Goal: Task Accomplishment & Management: Use online tool/utility

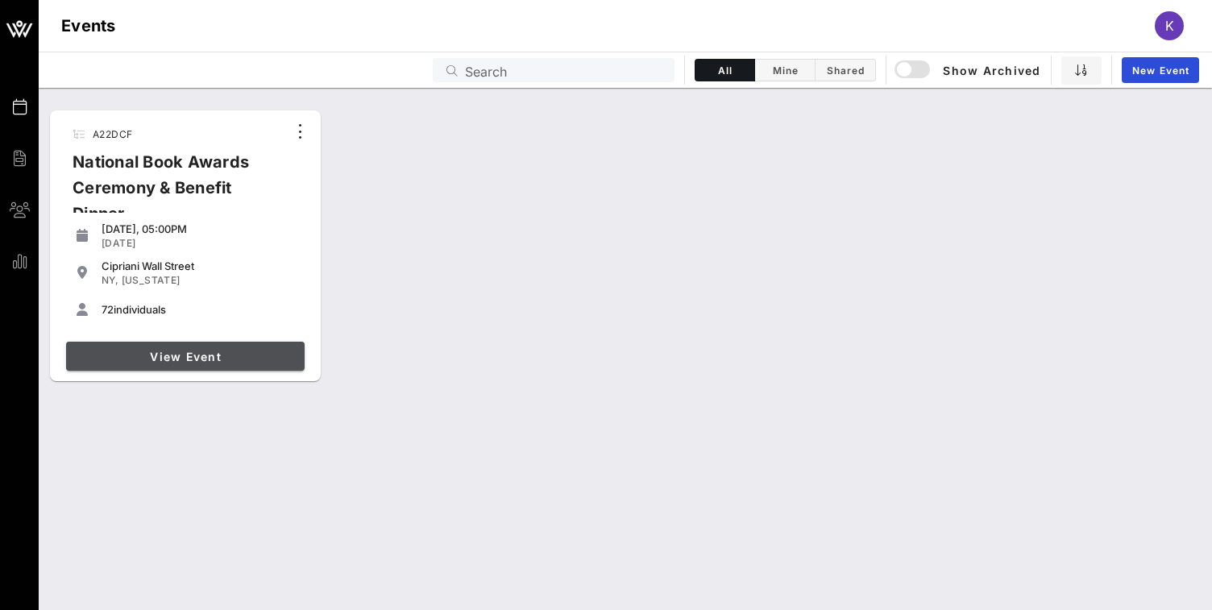
click at [155, 351] on span "View Event" at bounding box center [186, 357] width 226 height 14
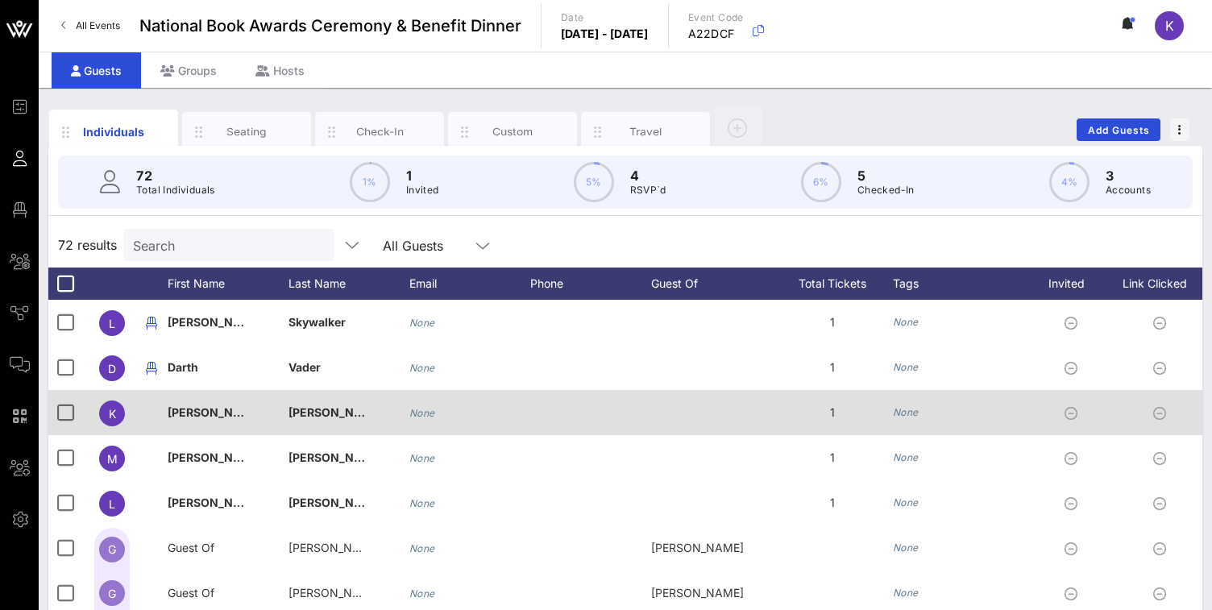
click at [322, 407] on span "[PERSON_NAME]" at bounding box center [335, 412] width 95 height 14
click at [265, 417] on div "[PERSON_NAME]" at bounding box center [228, 422] width 121 height 64
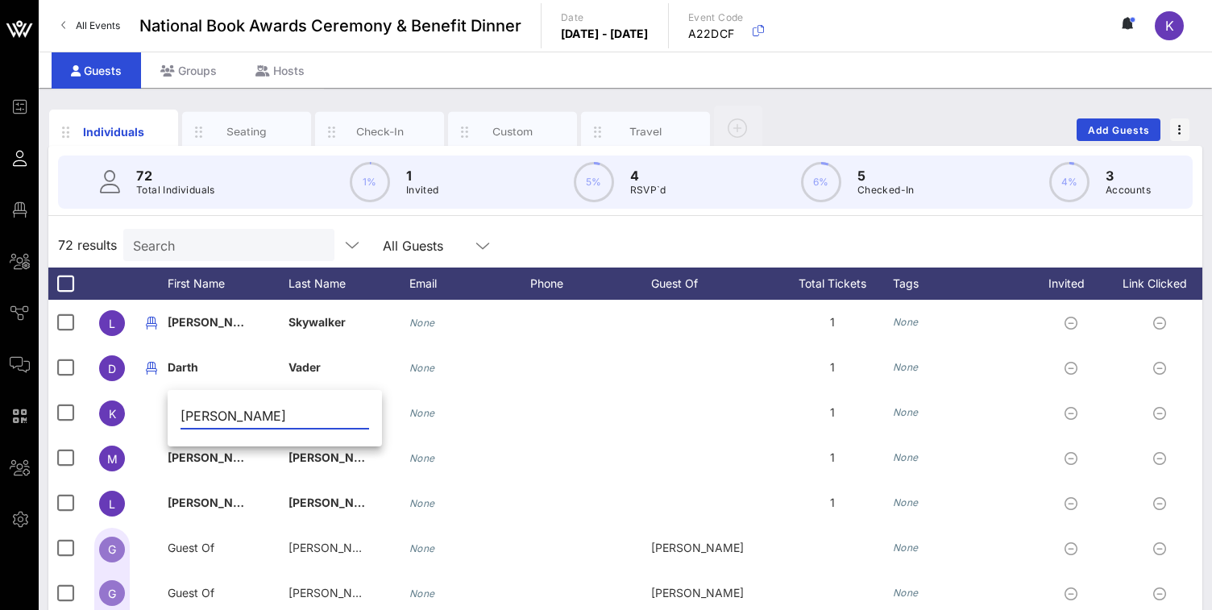
click at [280, 234] on div "Search" at bounding box center [228, 245] width 211 height 32
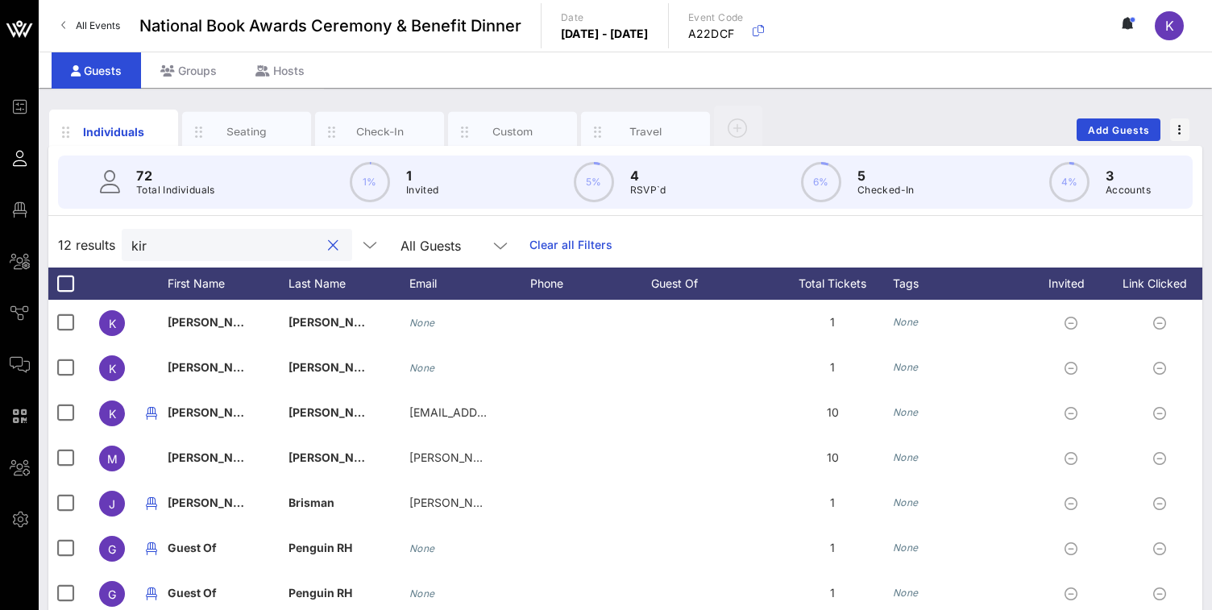
type input "kira"
click at [328, 243] on button "clear icon" at bounding box center [333, 246] width 10 height 16
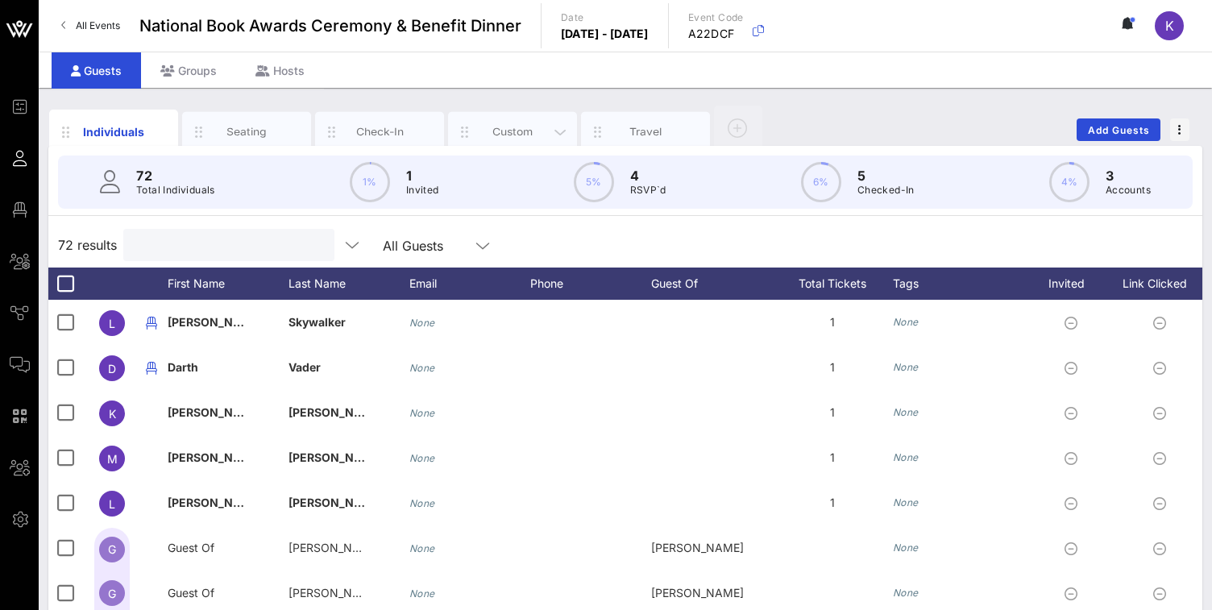
click at [510, 130] on div "Custom" at bounding box center [513, 131] width 72 height 15
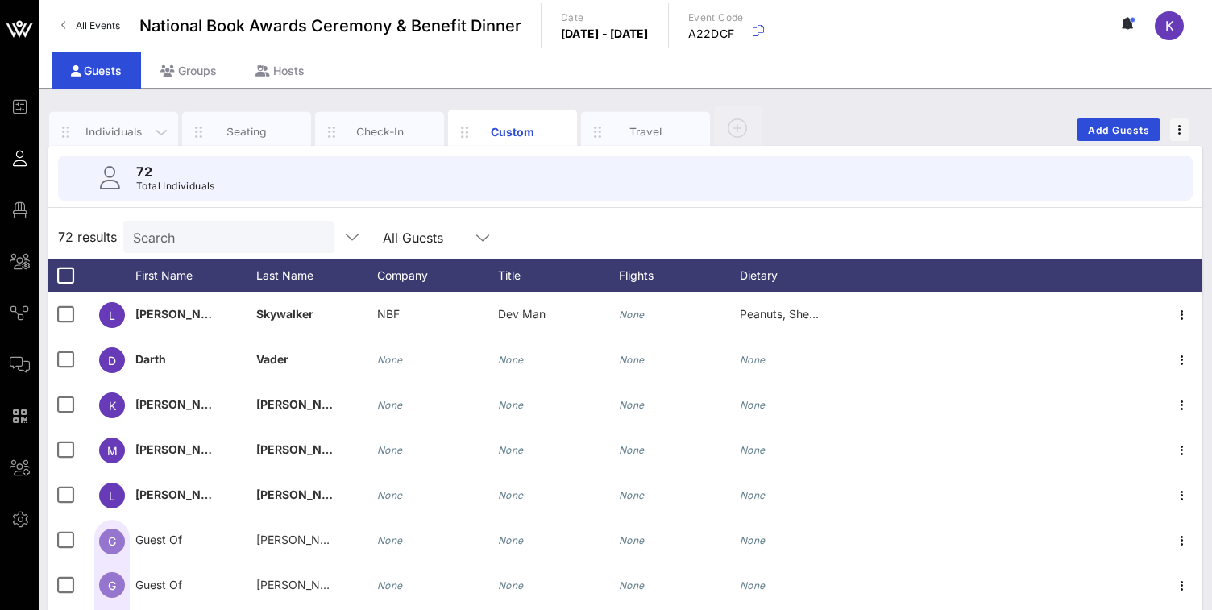
click at [113, 124] on div "Individuals" at bounding box center [114, 131] width 72 height 15
